Goal: Information Seeking & Learning: Learn about a topic

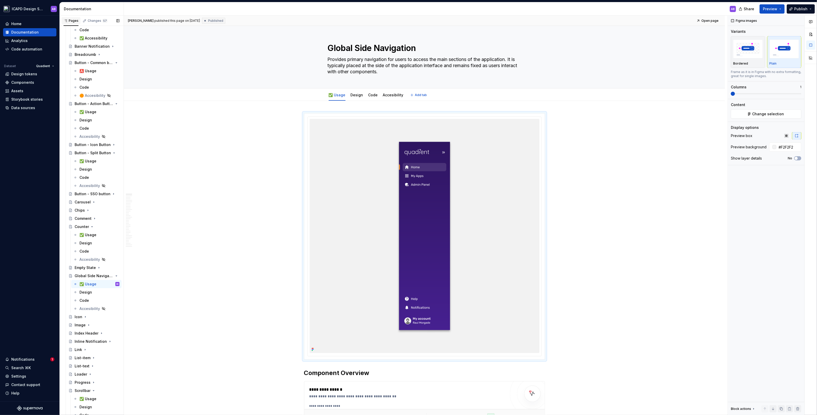
scroll to position [1184, 0]
click at [46, 7] on html "ICAPD Design System AB Home Documentation Analytics Code automation Dataset Qua…" at bounding box center [408, 207] width 817 height 415
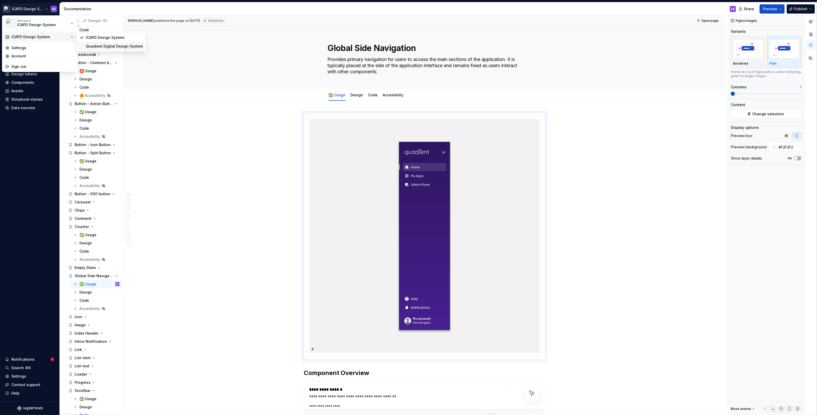
click at [97, 46] on div "Quadient Digital Design System" at bounding box center [114, 46] width 57 height 5
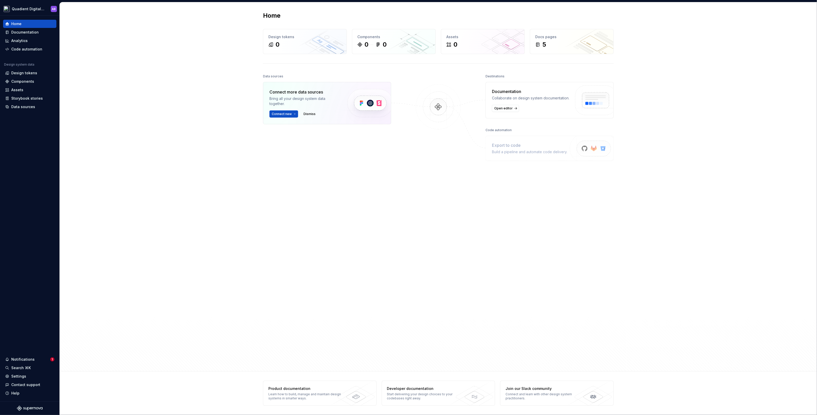
click at [146, 191] on div "Home Design tokens 0 Components 0 0 Assets 0 Docs pages 5 Data sources Connect …" at bounding box center [438, 186] width 757 height 369
click at [32, 33] on div "Documentation" at bounding box center [24, 32] width 27 height 5
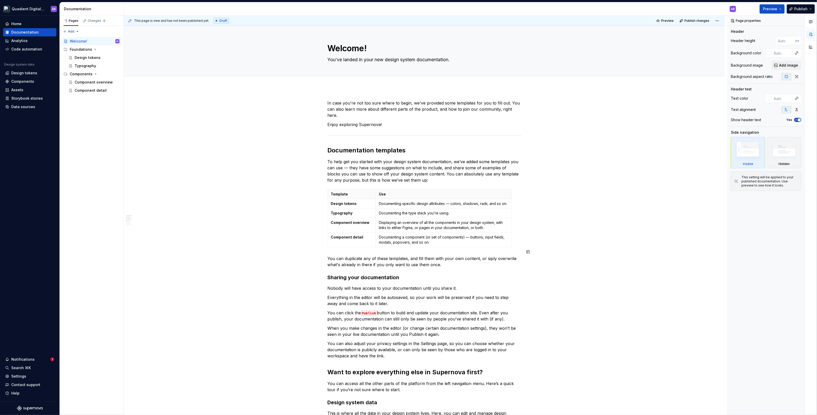
click at [222, 245] on div "In case you're not too sure where to begin, we've provided some templates for y…" at bounding box center [424, 398] width 601 height 621
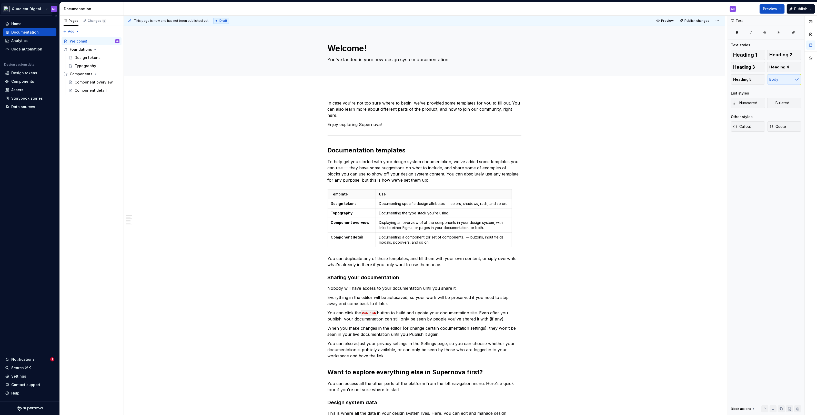
click at [45, 8] on html "Quadient Digital Design System AB Home Documentation Analytics Code automation …" at bounding box center [408, 207] width 817 height 415
click at [43, 144] on html "Quadient Digital Design System AB Home Documentation Analytics Code automation …" at bounding box center [408, 207] width 817 height 415
click at [33, 10] on html "Quadient Digital Design System AB Home Documentation Analytics Code automation …" at bounding box center [408, 207] width 817 height 415
click at [39, 50] on div "Settings" at bounding box center [43, 47] width 63 height 5
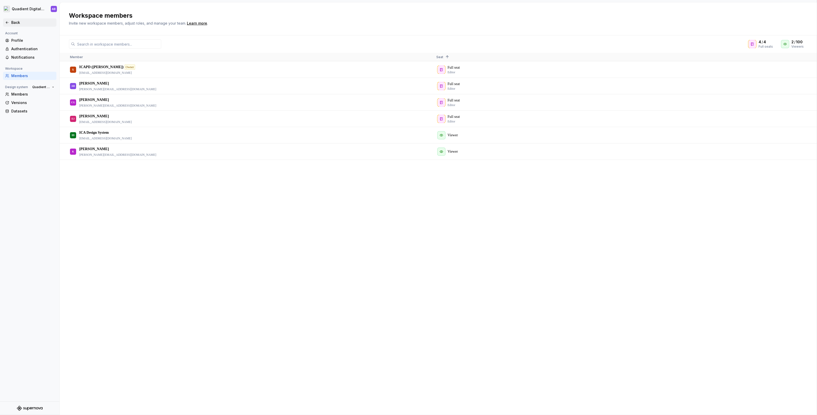
click at [7, 23] on icon at bounding box center [7, 23] width 2 height 2
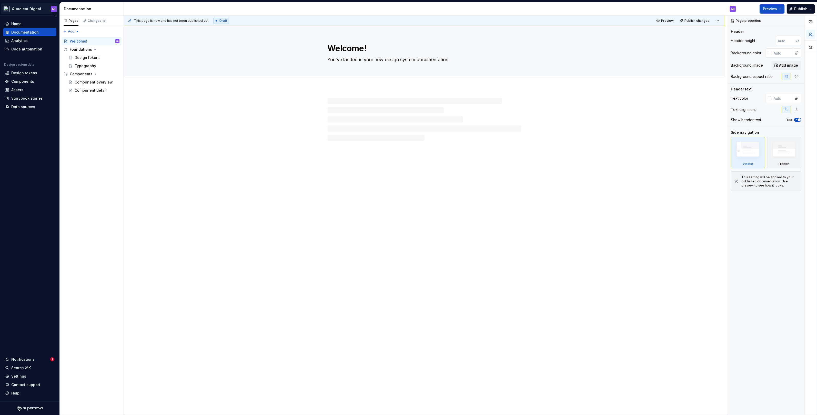
type textarea "*"
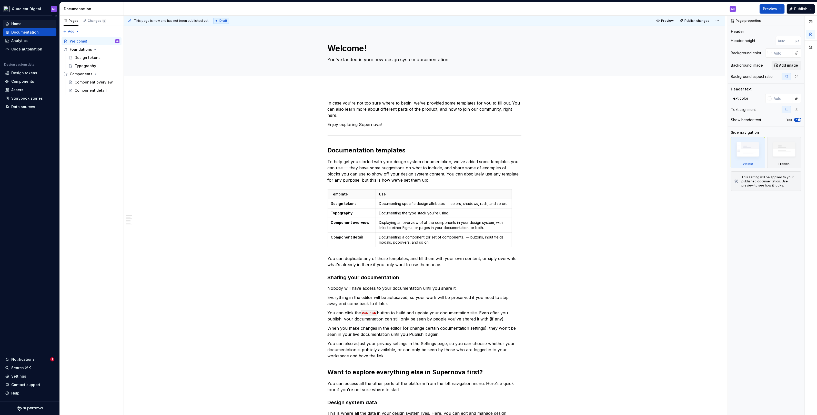
click at [27, 26] on div "Home" at bounding box center [29, 23] width 49 height 5
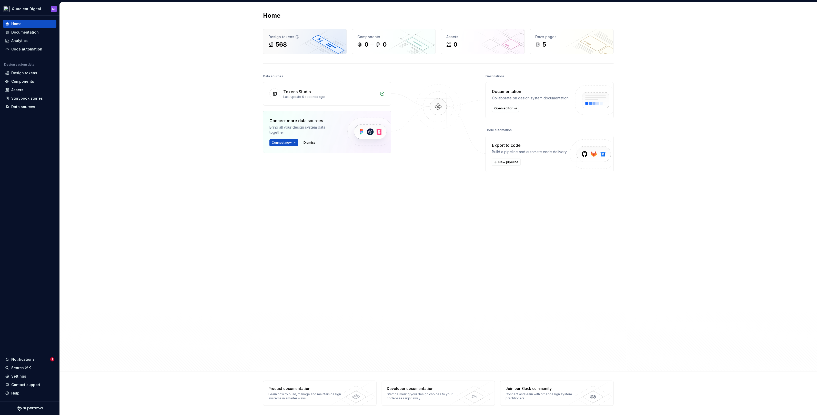
click at [287, 46] on div "568" at bounding box center [304, 45] width 73 height 8
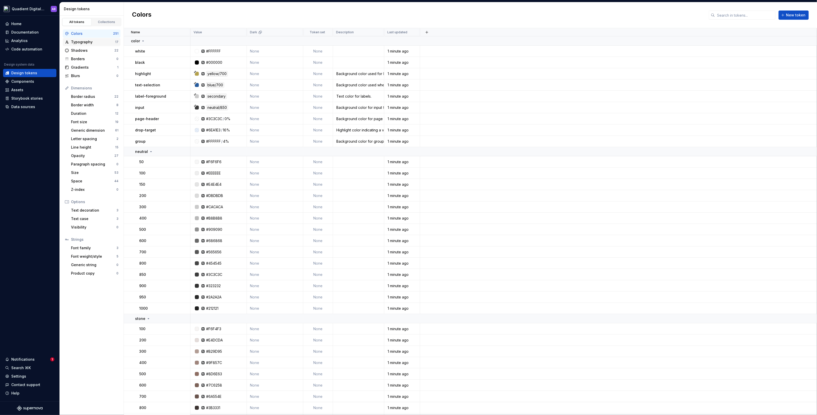
click at [89, 41] on div "Typography" at bounding box center [93, 41] width 44 height 5
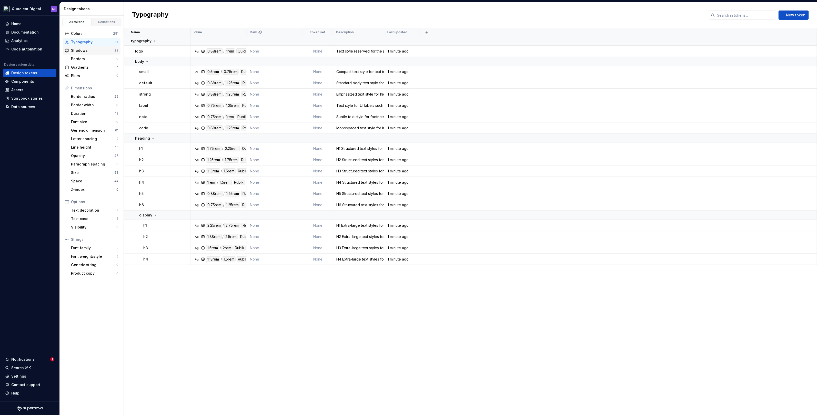
click at [92, 50] on div "Shadows" at bounding box center [92, 50] width 43 height 5
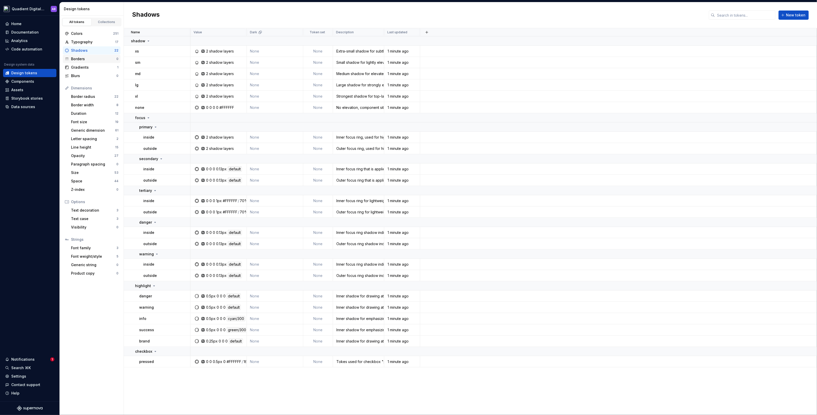
click at [92, 62] on div "Borders 0" at bounding box center [92, 59] width 58 height 8
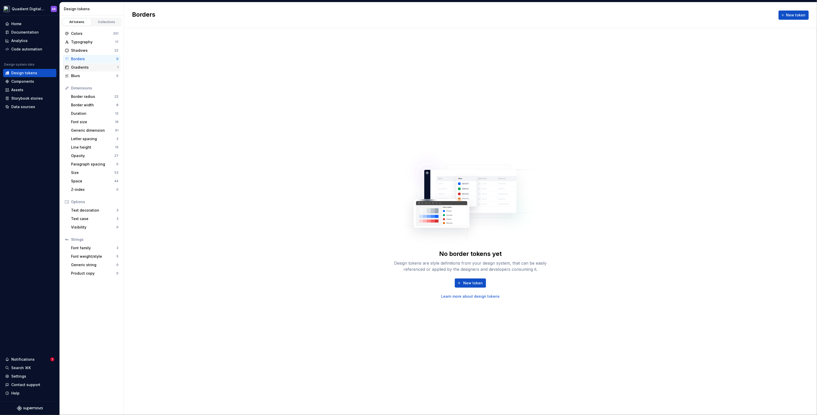
click at [92, 67] on div "Gradients" at bounding box center [94, 67] width 46 height 5
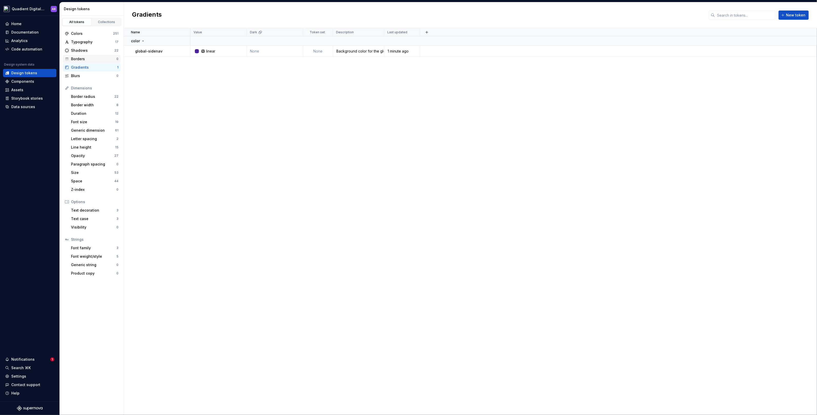
click at [95, 56] on div "Borders" at bounding box center [93, 58] width 45 height 5
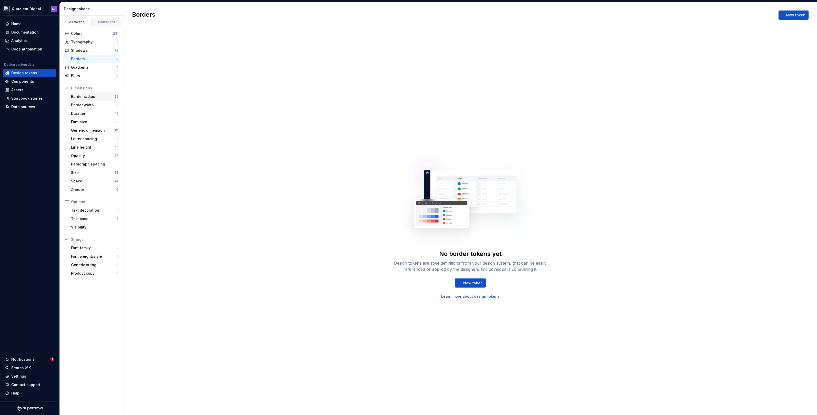
click at [93, 97] on div "Border radius" at bounding box center [92, 96] width 43 height 5
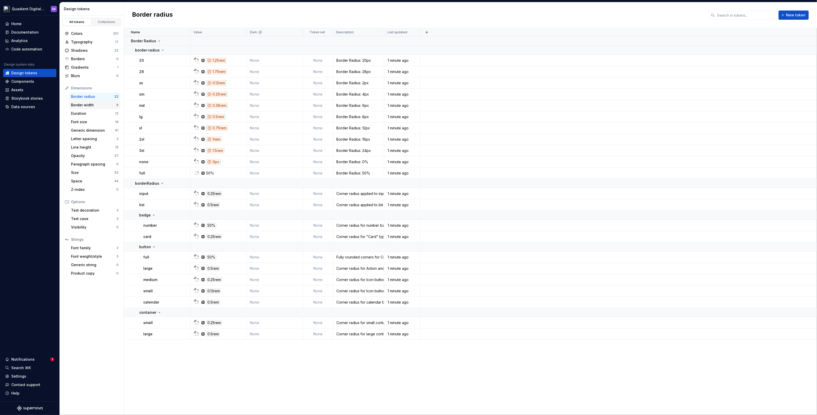
click at [81, 106] on div "Border width" at bounding box center [93, 105] width 45 height 5
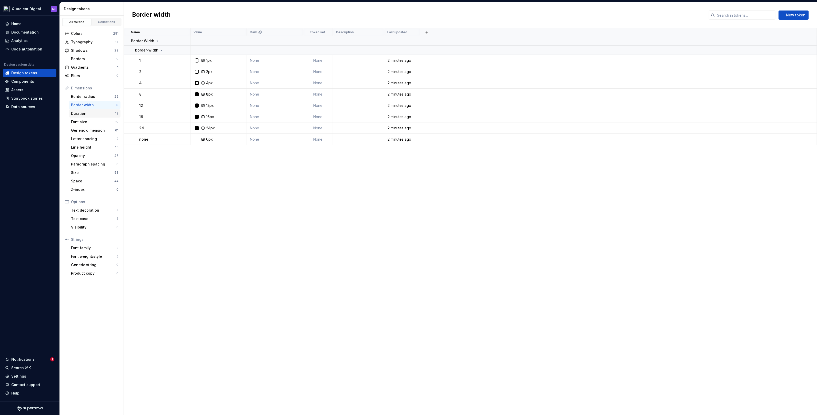
click at [84, 114] on div "Duration" at bounding box center [93, 113] width 44 height 5
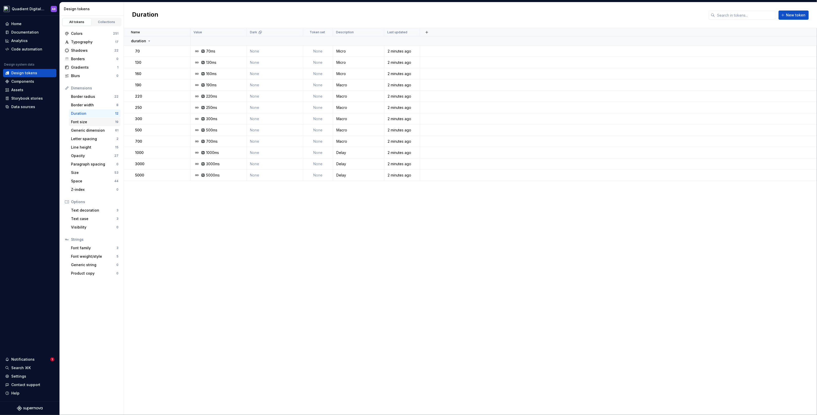
click at [84, 123] on div "Font size" at bounding box center [93, 121] width 44 height 5
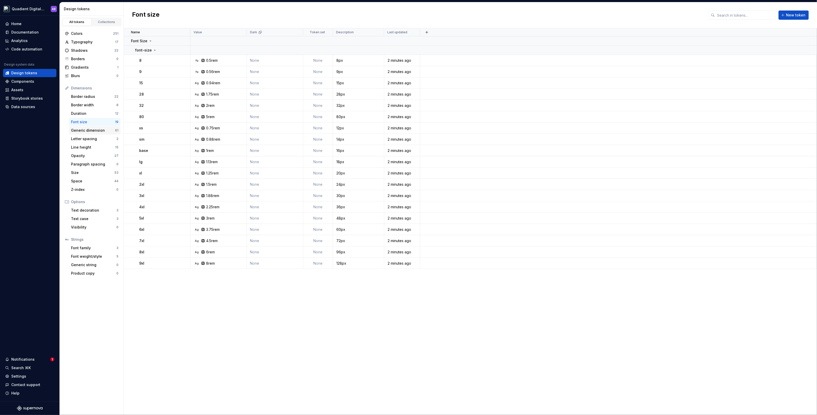
click at [84, 132] on div "Generic dimension" at bounding box center [93, 130] width 44 height 5
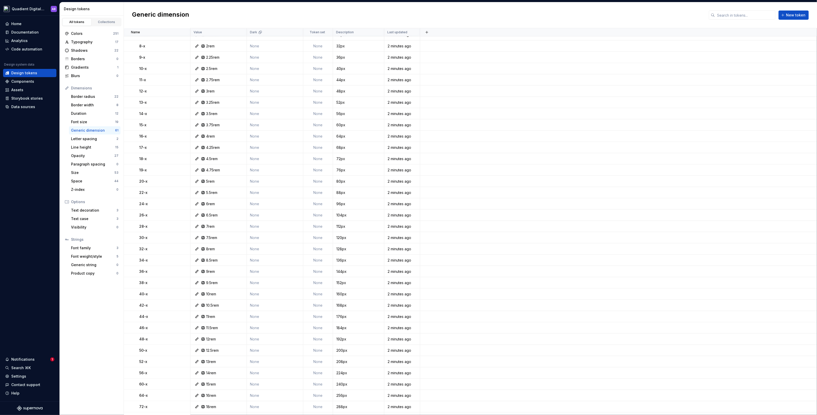
scroll to position [337, 0]
click at [94, 136] on div "Letter spacing" at bounding box center [93, 138] width 45 height 5
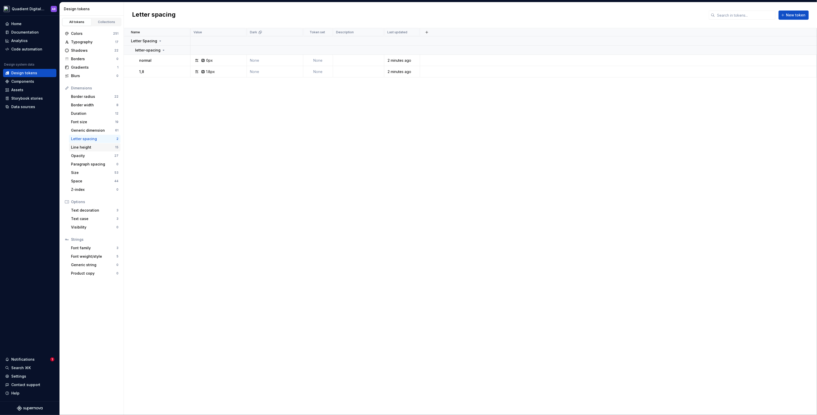
click at [92, 148] on div "Line height" at bounding box center [93, 147] width 44 height 5
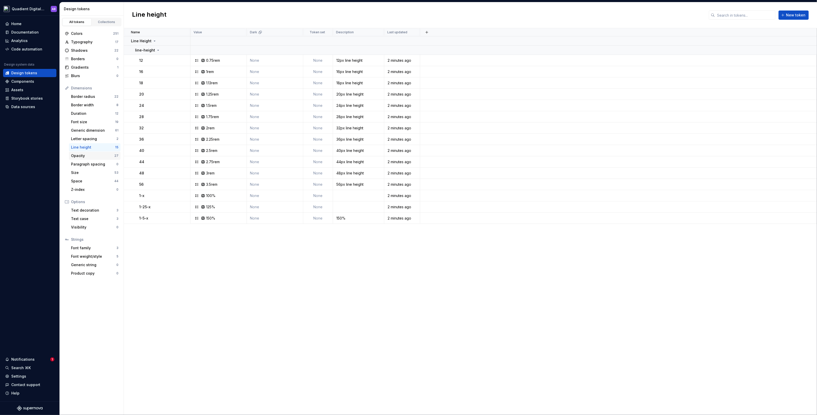
click at [91, 155] on div "Opacity" at bounding box center [92, 155] width 43 height 5
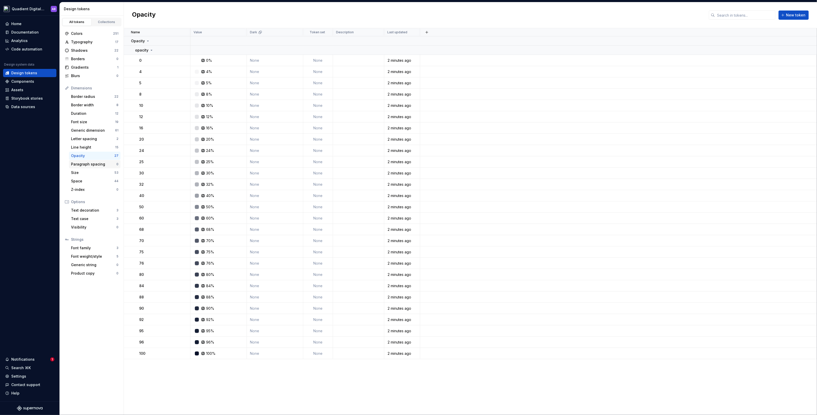
click at [87, 163] on div "Paragraph spacing" at bounding box center [93, 164] width 45 height 5
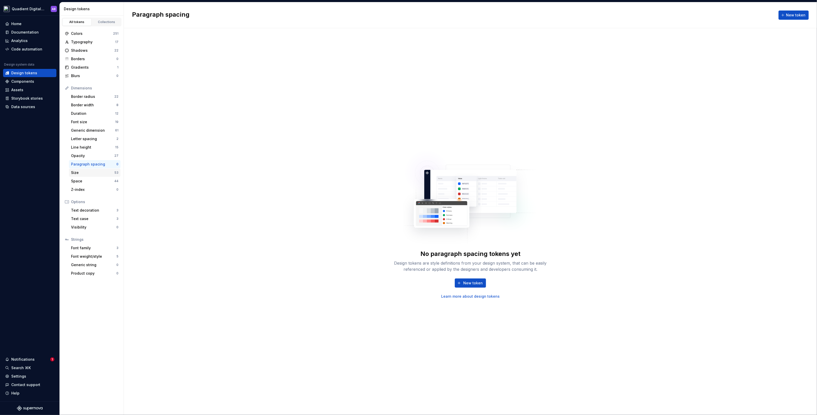
click at [87, 171] on div "Size" at bounding box center [92, 172] width 43 height 5
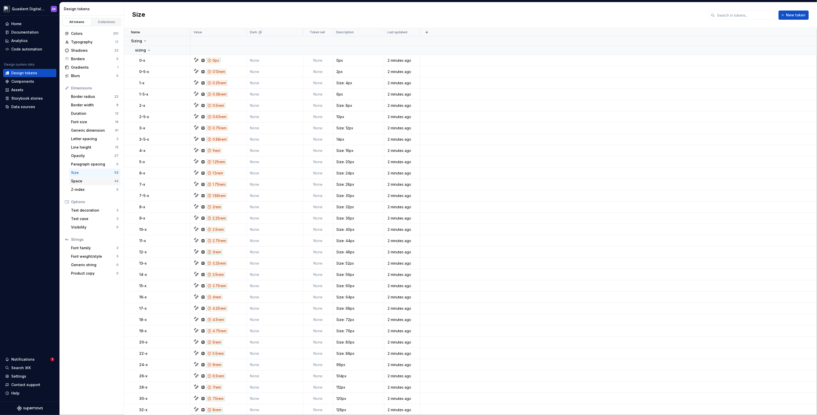
click at [95, 185] on div "Space 44" at bounding box center [95, 181] width 52 height 8
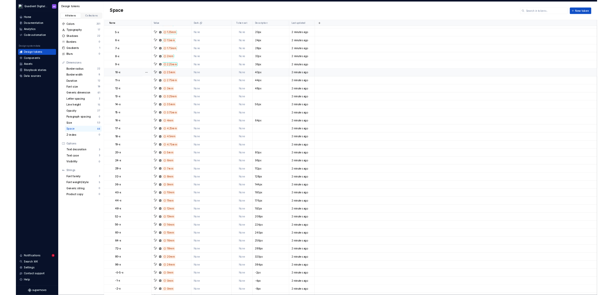
scroll to position [136, 0]
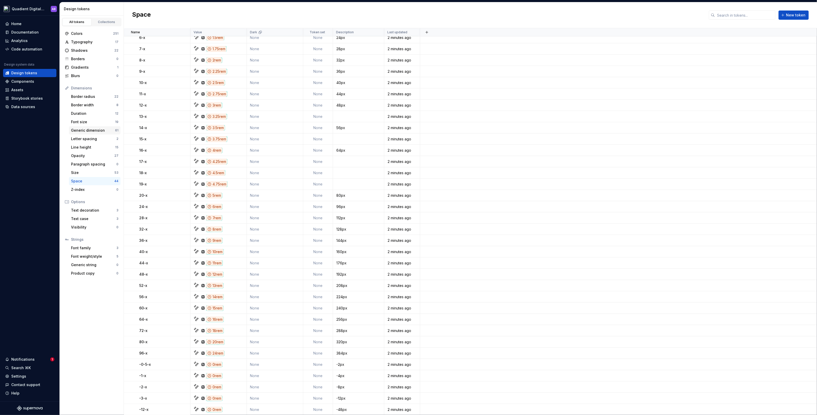
click at [93, 132] on div "Generic dimension" at bounding box center [93, 130] width 44 height 5
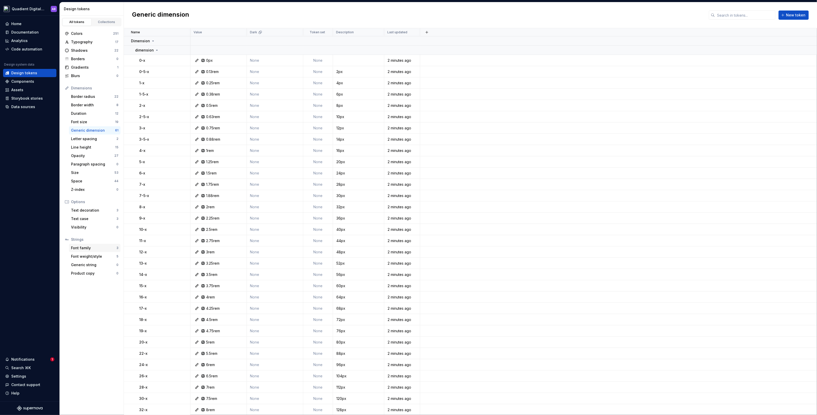
click at [95, 248] on div "Font family" at bounding box center [93, 248] width 45 height 5
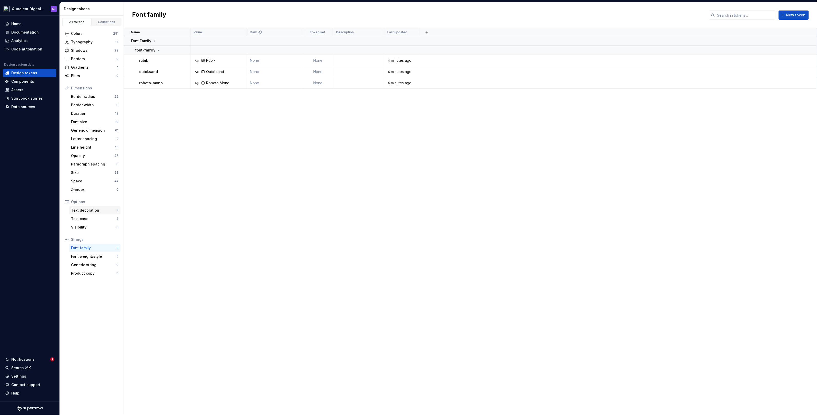
click at [92, 209] on div "Text decoration" at bounding box center [93, 210] width 45 height 5
click at [37, 103] on div "Data sources" at bounding box center [29, 107] width 53 height 8
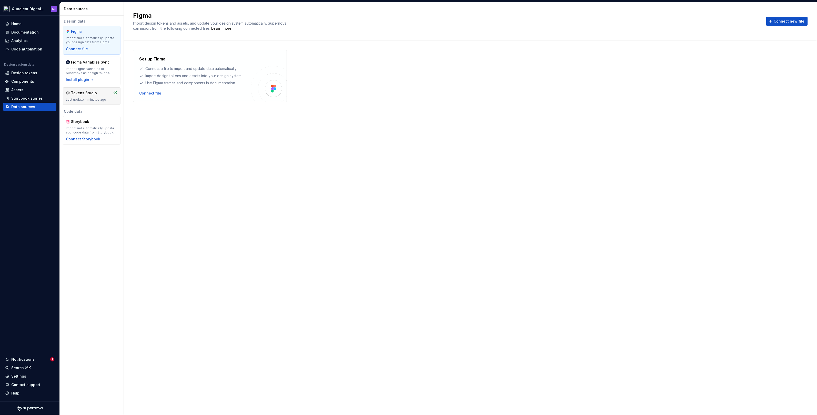
click at [94, 100] on div "Last update 4 minutes ago" at bounding box center [92, 100] width 52 height 4
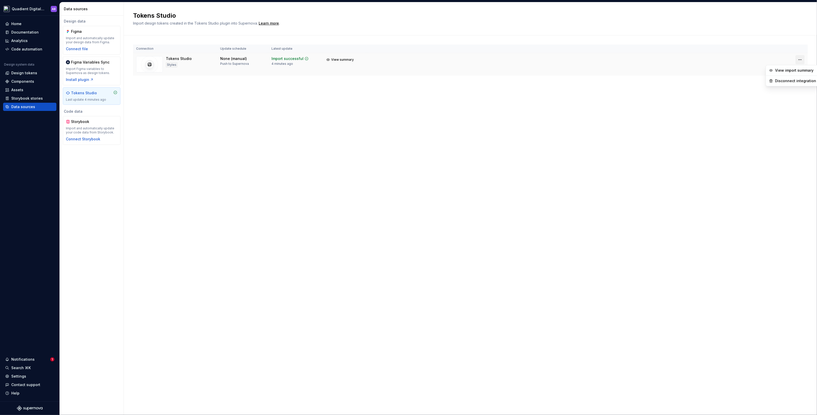
click at [800, 58] on html "Quadient Digital Design System AB Home Documentation Analytics Code automation …" at bounding box center [408, 207] width 817 height 415
click at [792, 68] on div "View import summary" at bounding box center [795, 70] width 41 height 5
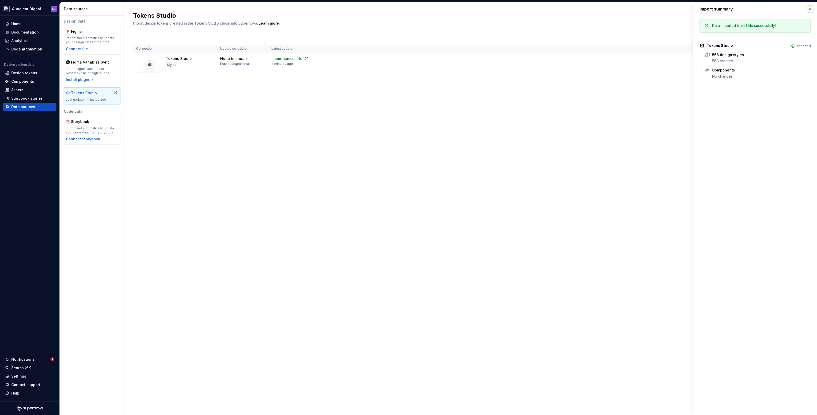
click at [810, 7] on button "button" at bounding box center [810, 8] width 7 height 7
click at [21, 374] on div "Settings" at bounding box center [18, 376] width 15 height 5
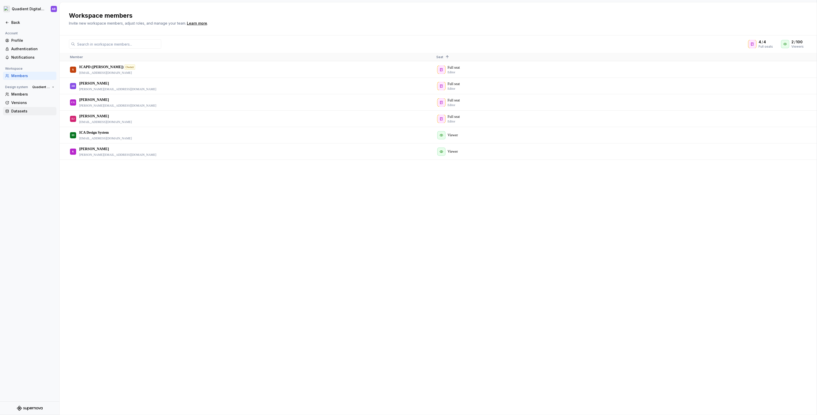
click at [20, 112] on div "Datasets" at bounding box center [32, 111] width 43 height 5
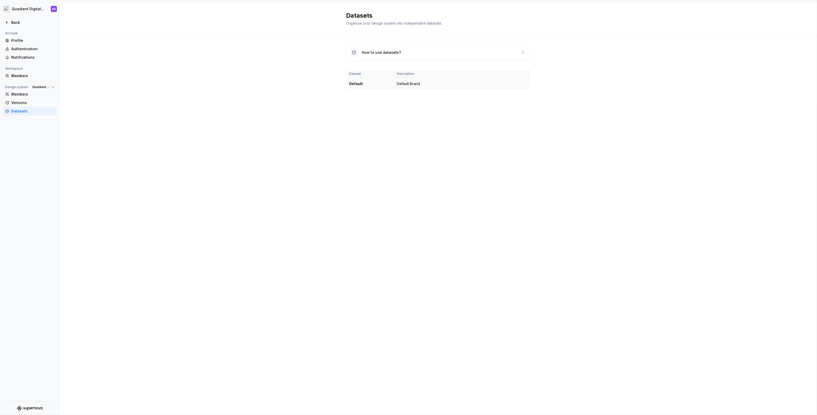
click at [440, 83] on td "Default Brand" at bounding box center [462, 84] width 137 height 12
click at [524, 51] on icon at bounding box center [523, 53] width 4 height 4
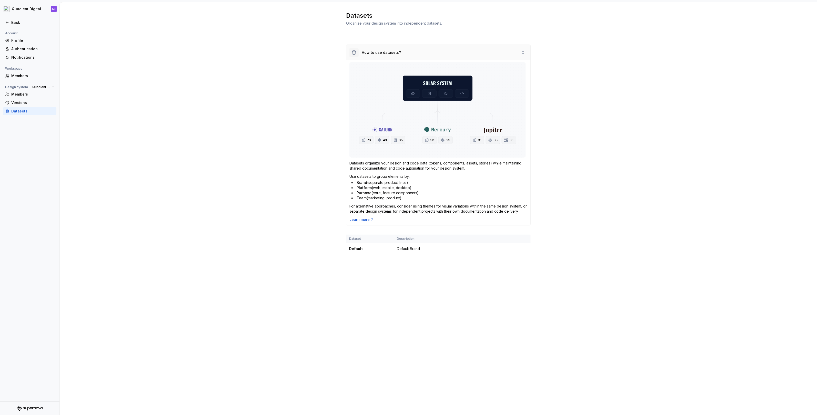
click at [524, 51] on icon at bounding box center [523, 53] width 4 height 4
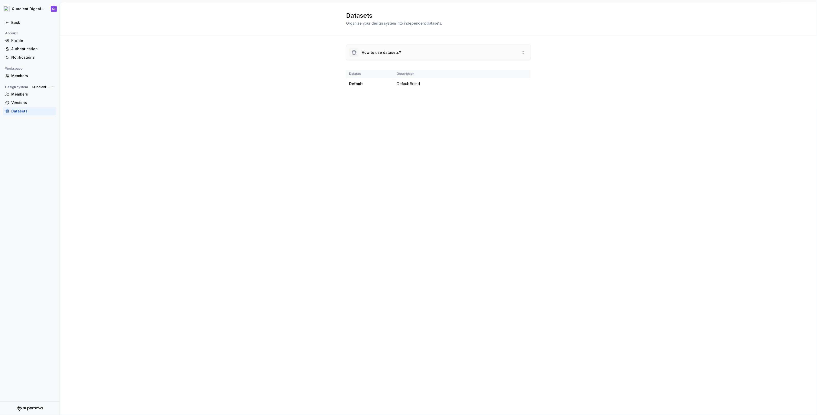
click at [524, 51] on icon at bounding box center [523, 53] width 4 height 4
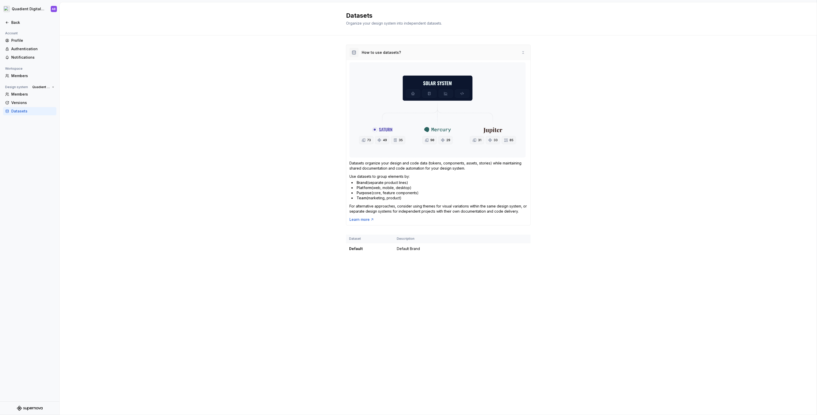
click at [524, 51] on icon at bounding box center [522, 52] width 1 height 2
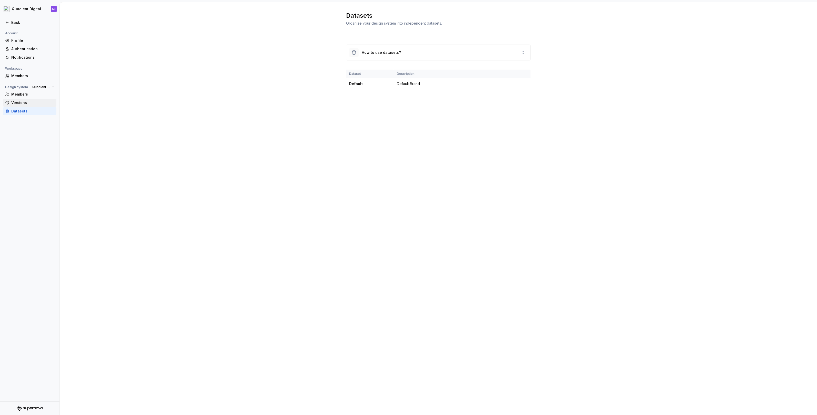
click at [25, 105] on div "Versions" at bounding box center [32, 102] width 43 height 5
click at [27, 98] on div "Members Versions Datasets" at bounding box center [29, 102] width 53 height 25
click at [27, 95] on div "Members" at bounding box center [32, 94] width 43 height 5
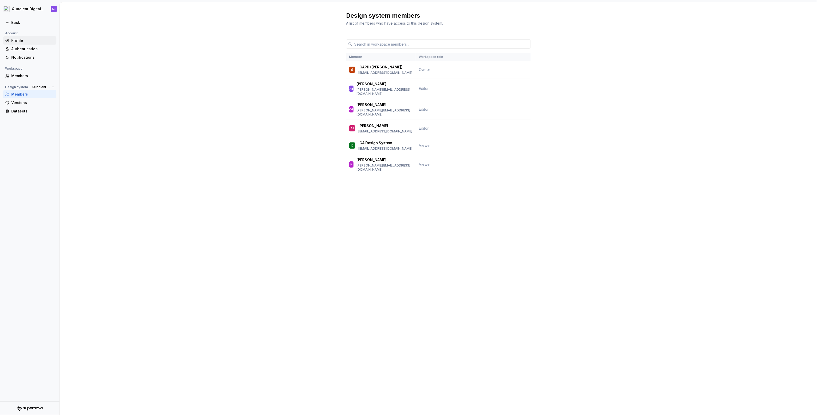
click at [27, 41] on div "Profile" at bounding box center [32, 40] width 43 height 5
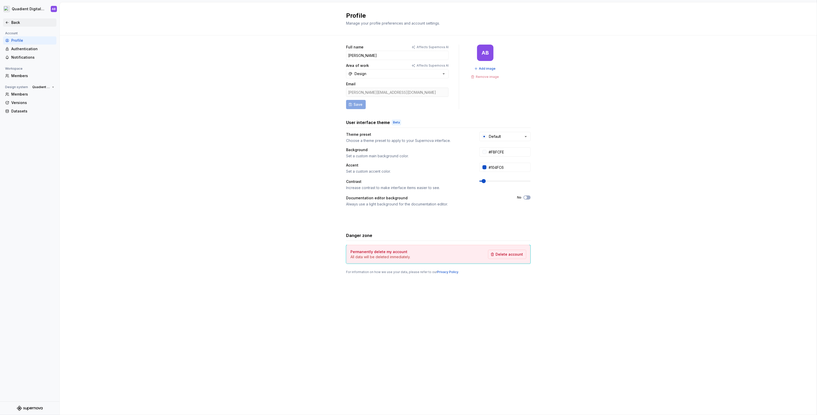
click at [15, 23] on div "Back" at bounding box center [32, 22] width 43 height 5
